Goal: Book appointment/travel/reservation

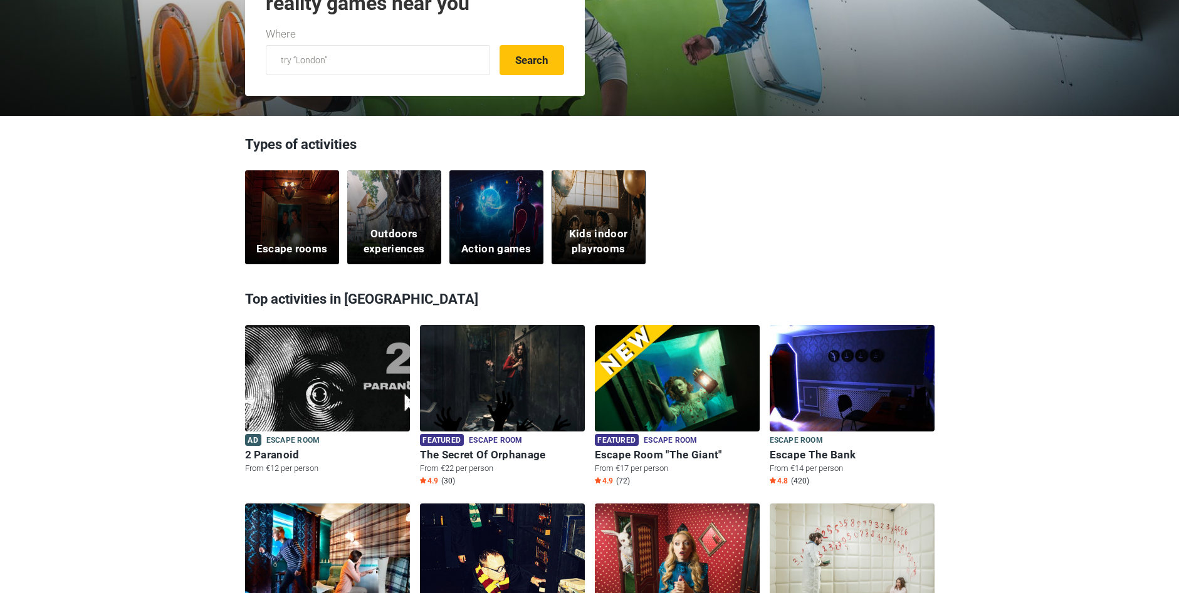
scroll to position [313, 0]
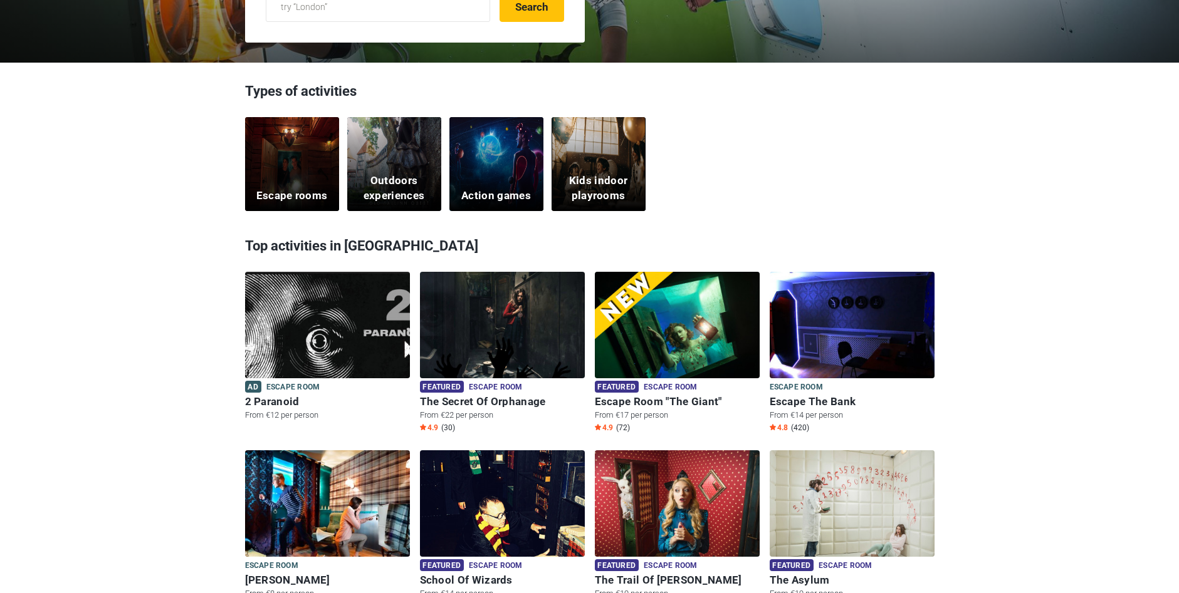
click at [286, 157] on div "Escape rooms" at bounding box center [292, 164] width 94 height 94
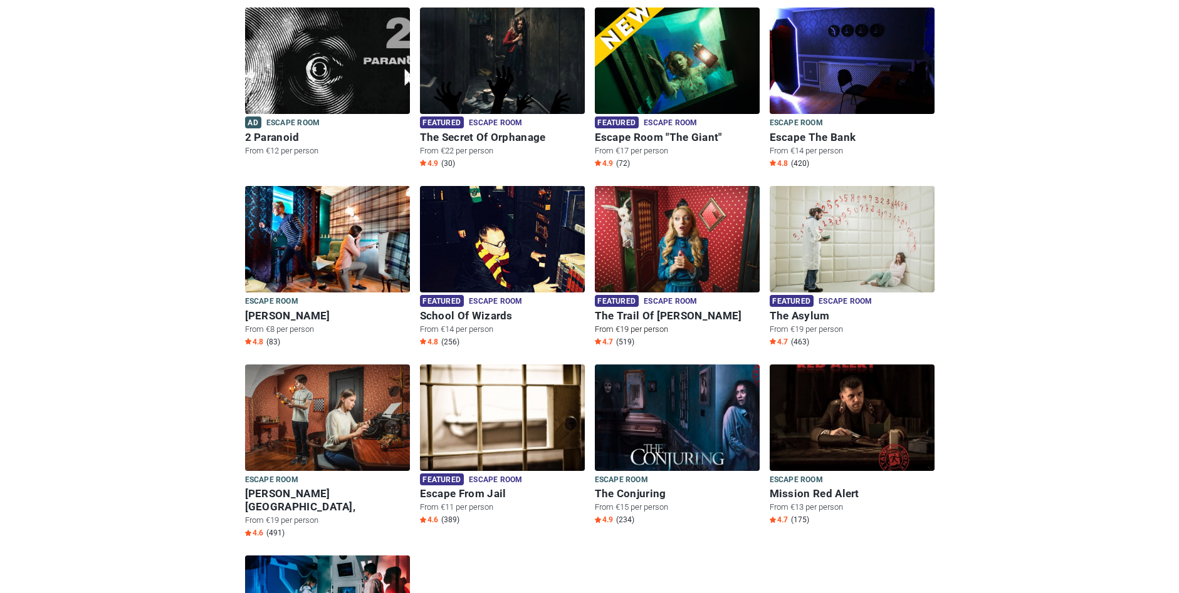
scroll to position [63, 0]
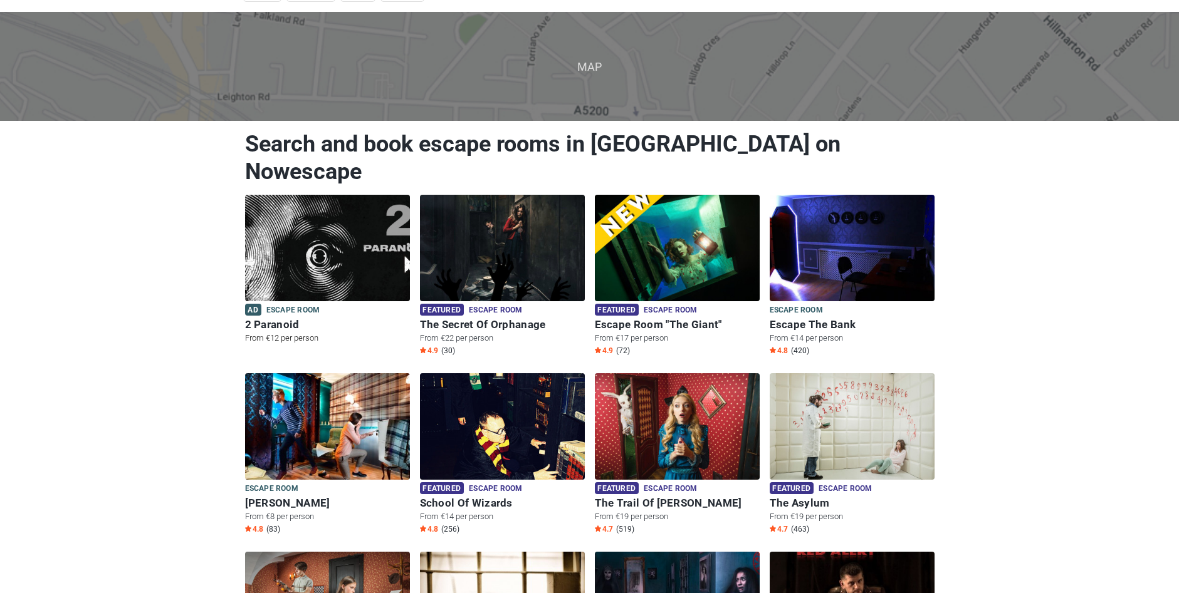
click at [365, 251] on img at bounding box center [327, 248] width 165 height 107
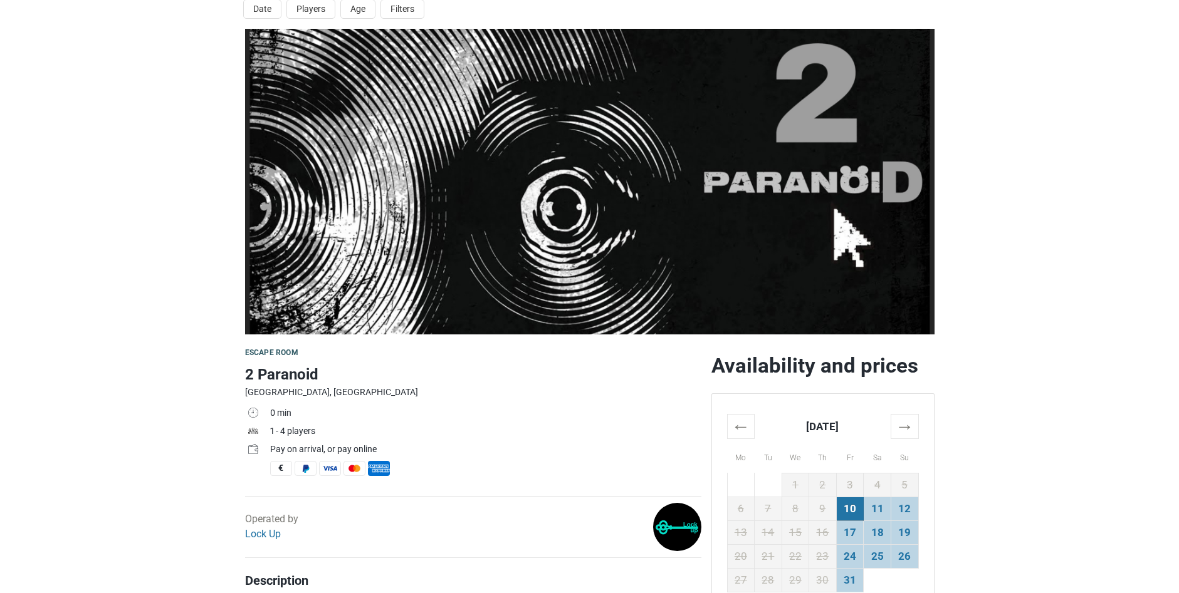
scroll to position [313, 0]
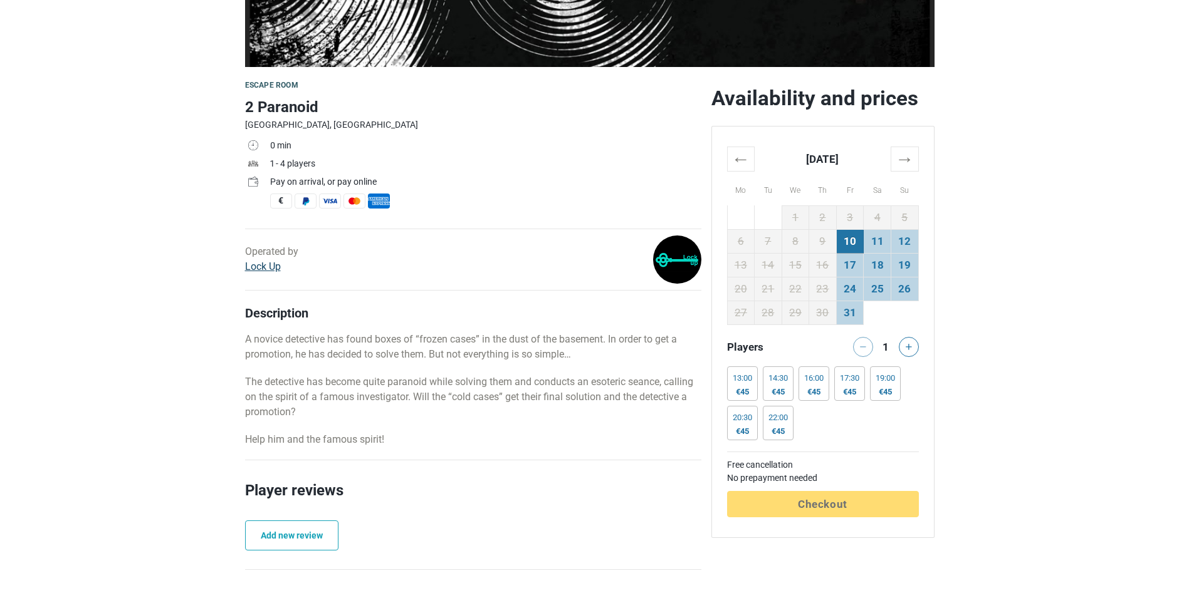
click at [267, 268] on link "Lock Up" at bounding box center [263, 267] width 36 height 12
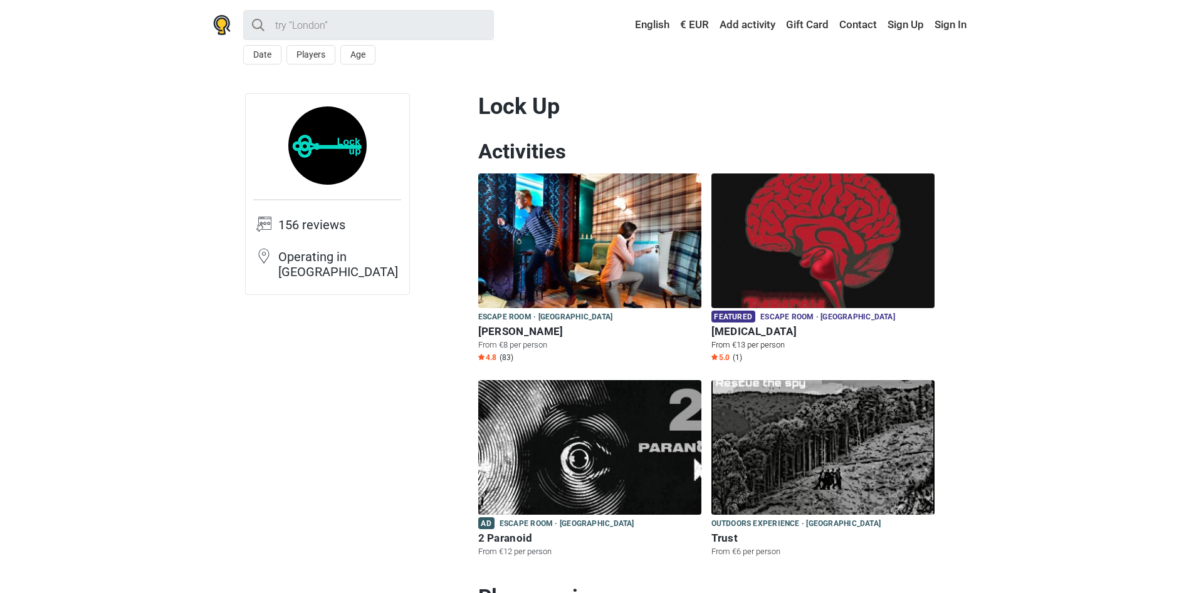
click at [793, 268] on img at bounding box center [822, 241] width 223 height 135
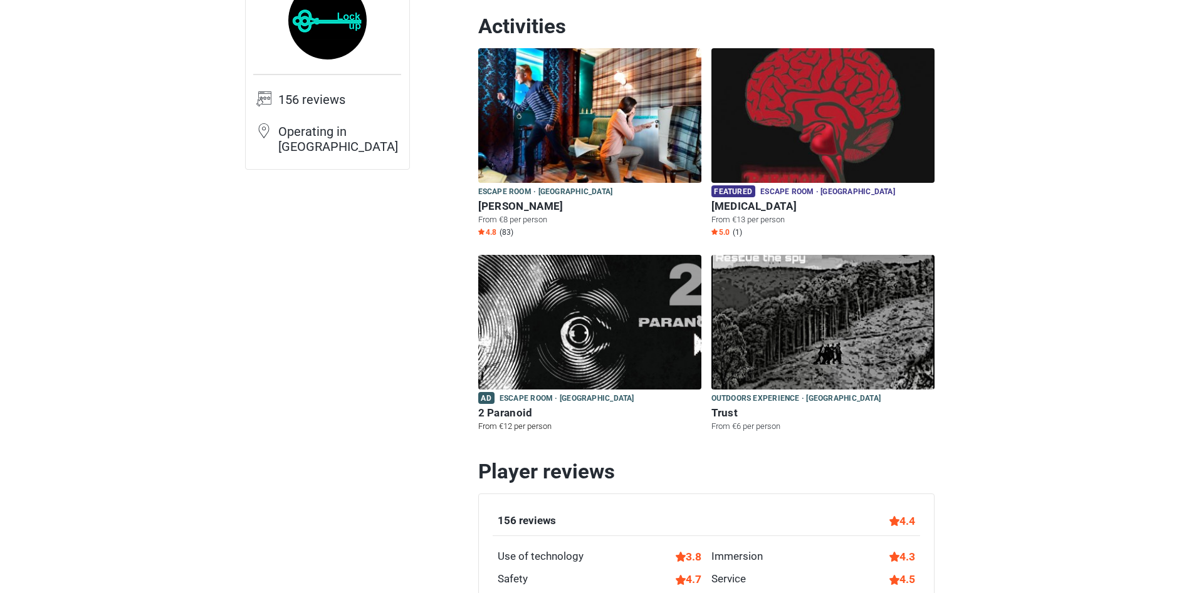
click at [613, 368] on img at bounding box center [589, 322] width 223 height 135
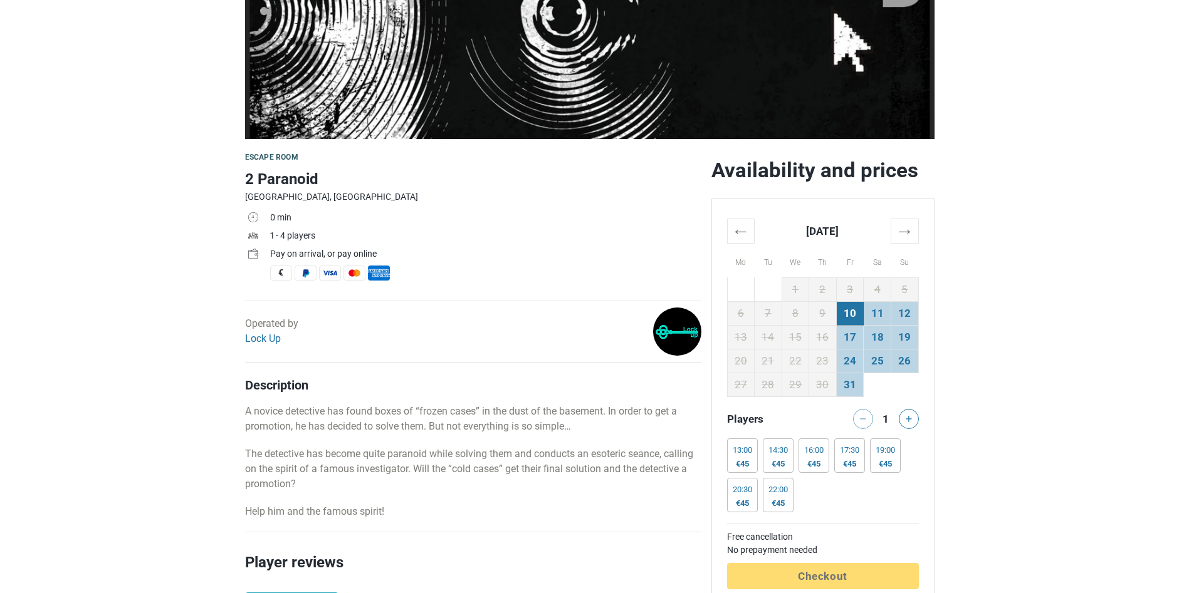
scroll to position [251, 0]
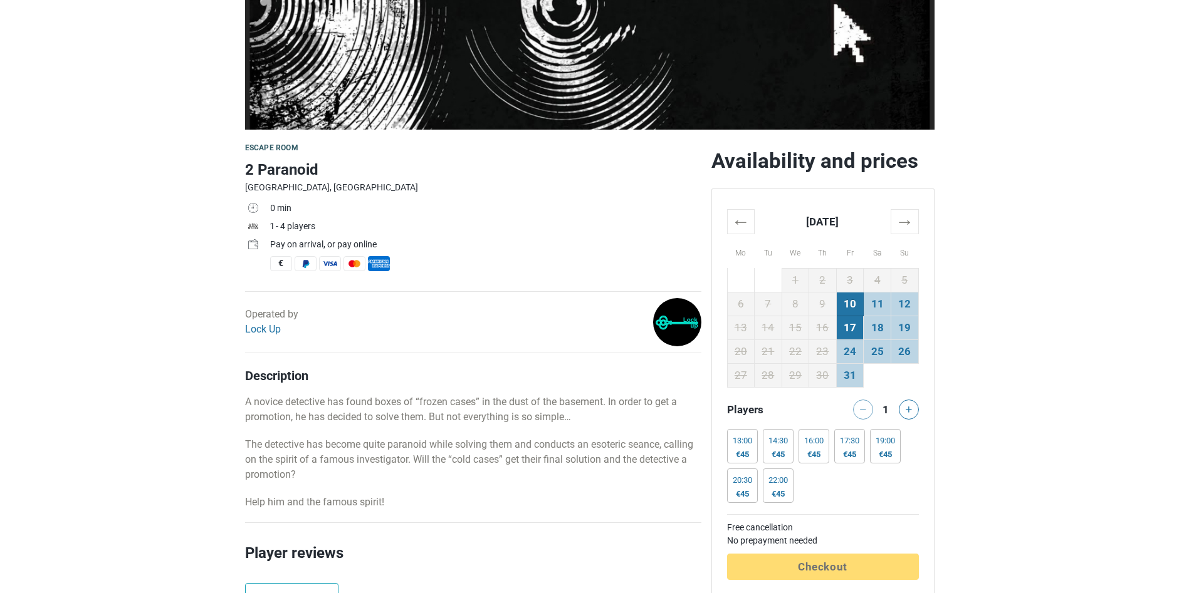
click at [856, 323] on td "17" at bounding box center [850, 328] width 28 height 24
click at [779, 444] on div "14:30" at bounding box center [777, 441] width 19 height 10
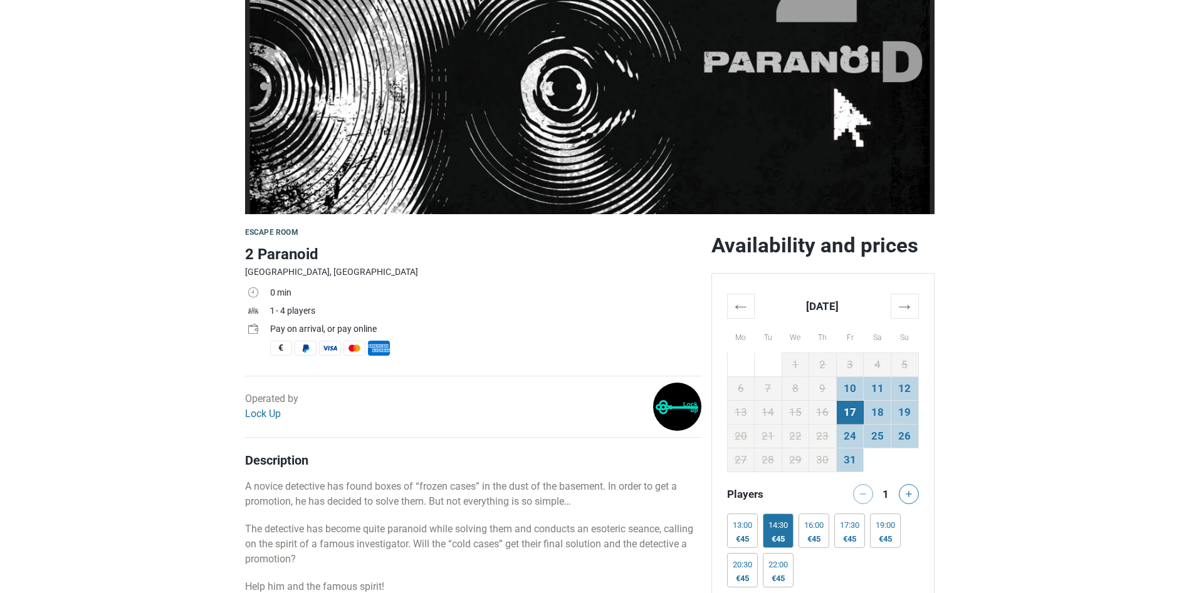
scroll to position [0, 0]
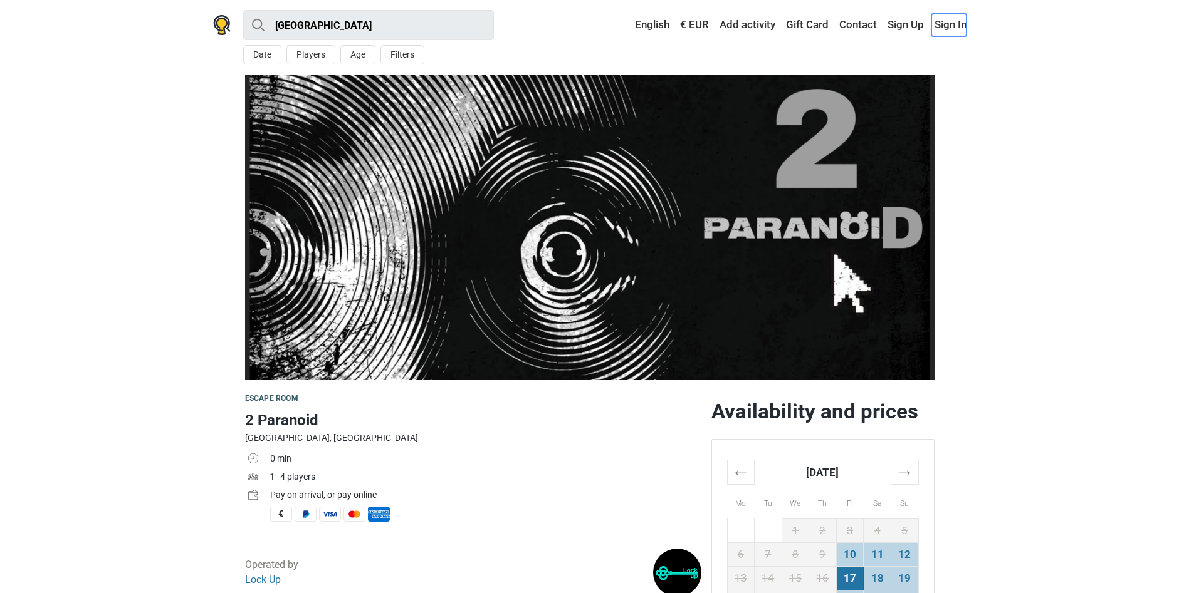
click at [958, 29] on link "Sign In" at bounding box center [948, 25] width 35 height 23
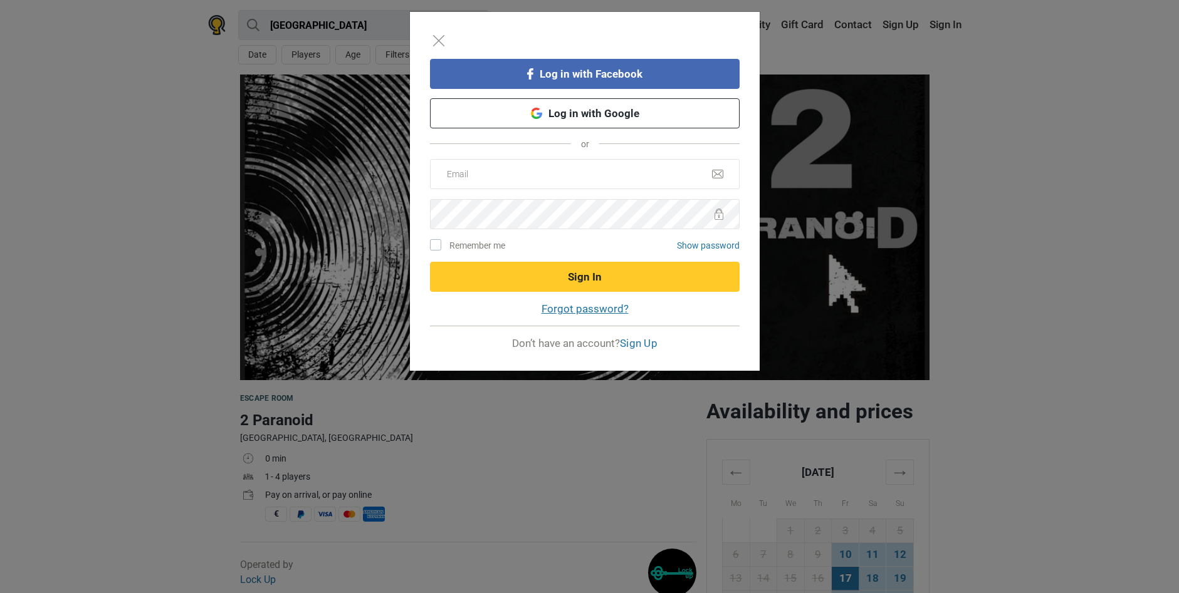
click at [601, 310] on link "Forgot password?" at bounding box center [584, 309] width 87 height 13
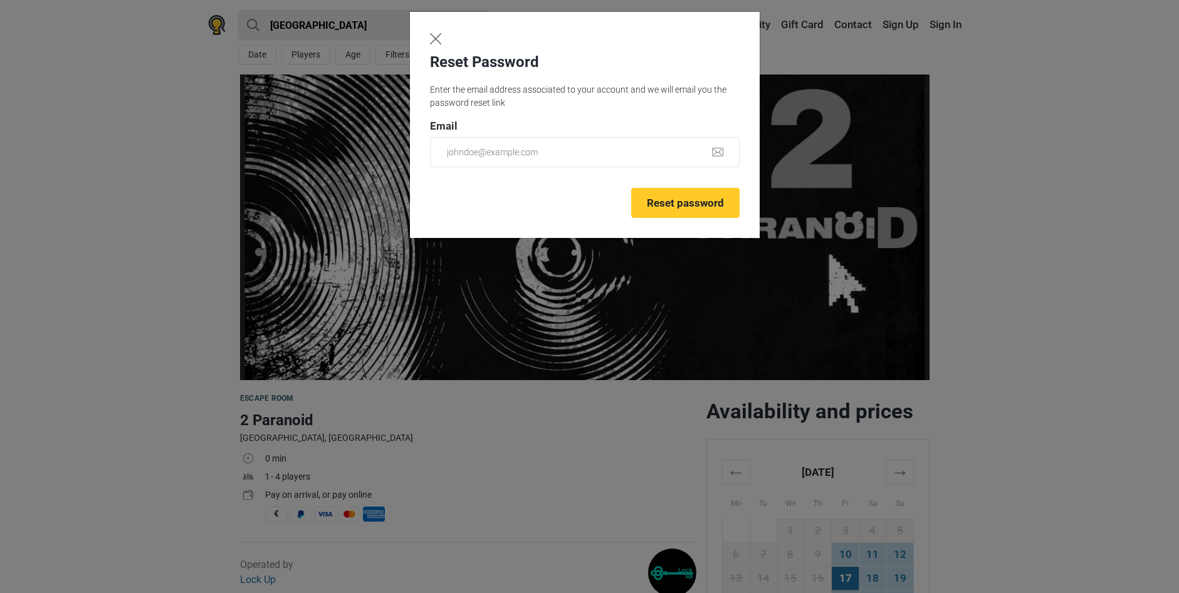
click at [435, 38] on img "Close" at bounding box center [435, 38] width 11 height 11
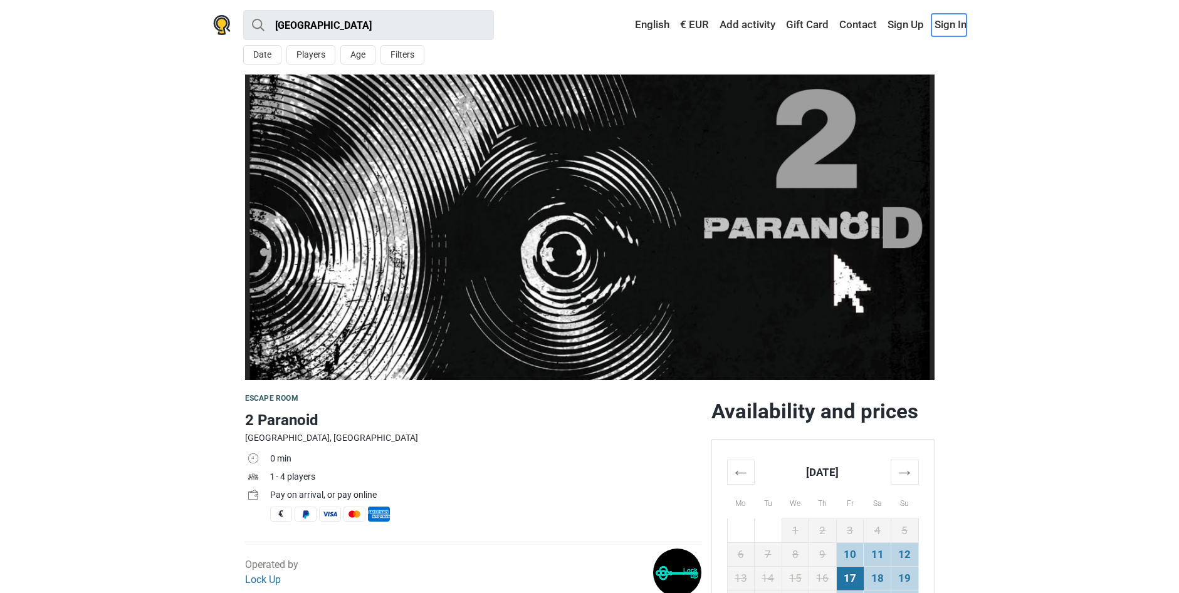
click at [958, 29] on link "Sign In" at bounding box center [948, 25] width 35 height 23
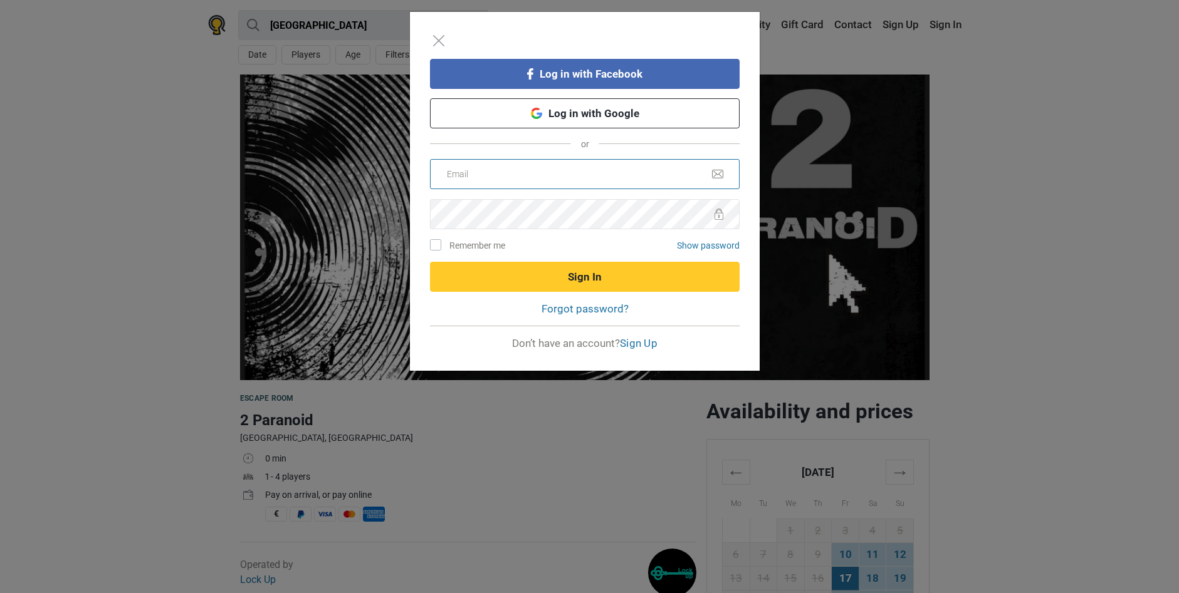
click at [605, 180] on input "email" at bounding box center [585, 174] width 310 height 30
click at [594, 182] on input "email" at bounding box center [585, 174] width 310 height 30
